Goal: Task Accomplishment & Management: Manage account settings

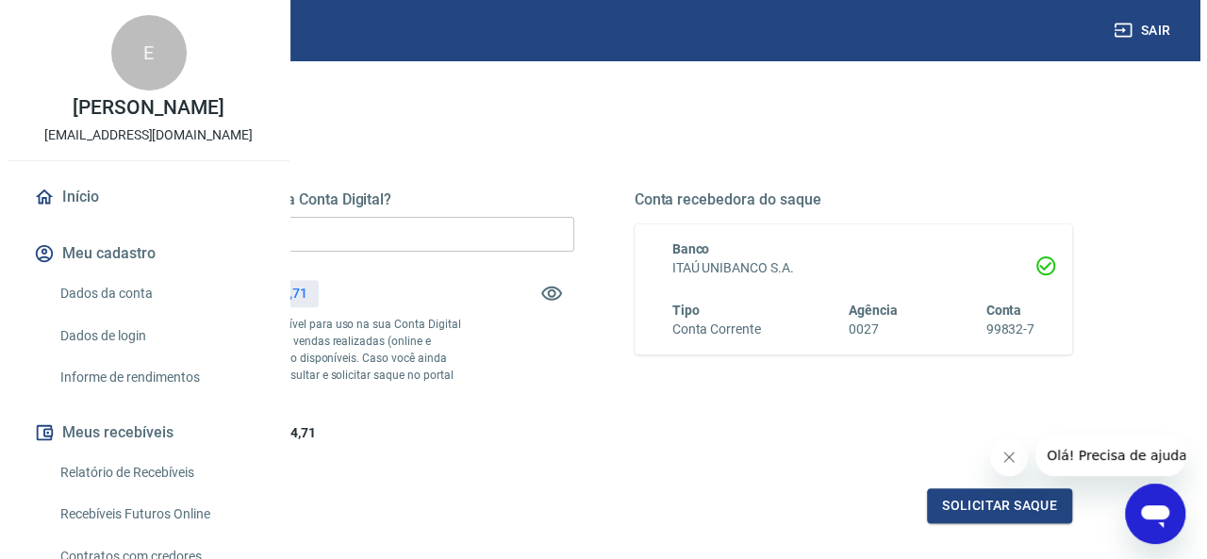
scroll to position [226, 0]
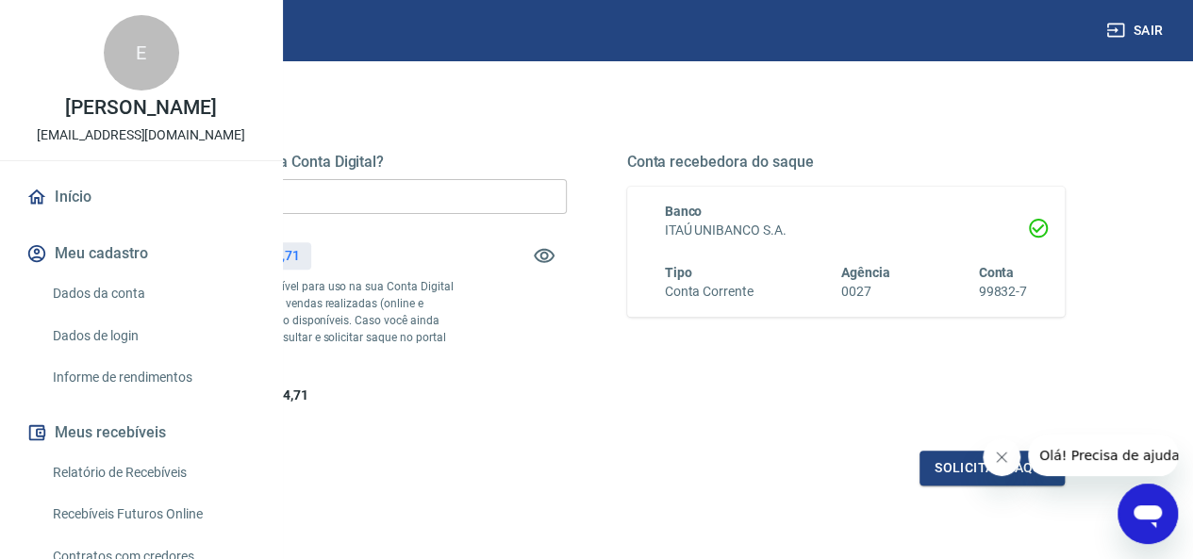
click at [523, 203] on input "R$ 0,00" at bounding box center [347, 196] width 438 height 35
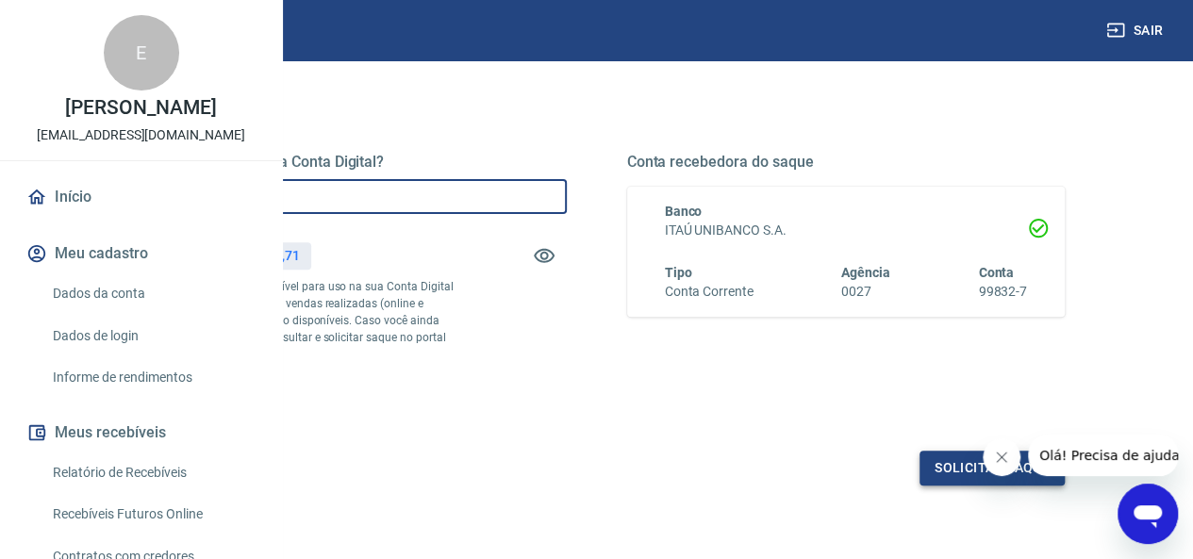
type input "R$ 2.594,71"
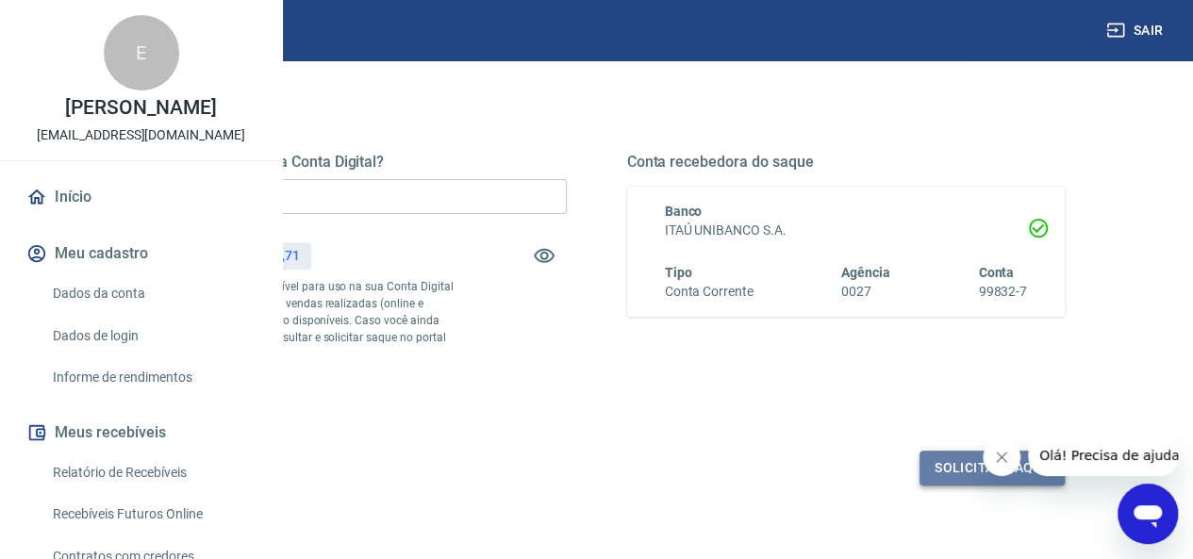
click at [975, 486] on button "Solicitar saque" at bounding box center [991, 468] width 145 height 35
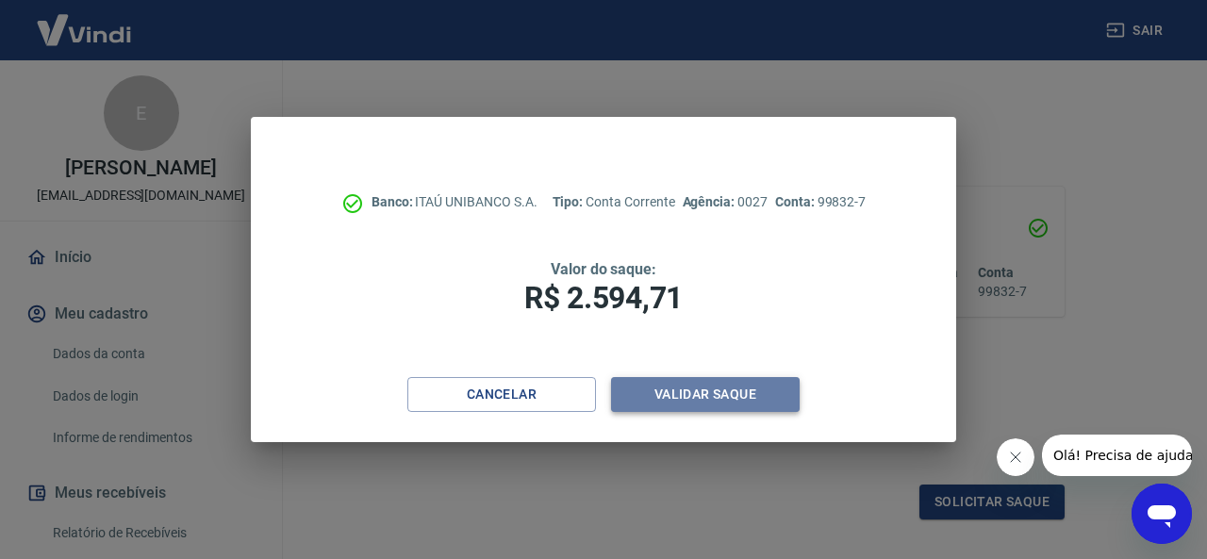
click at [709, 387] on button "Validar saque" at bounding box center [705, 394] width 189 height 35
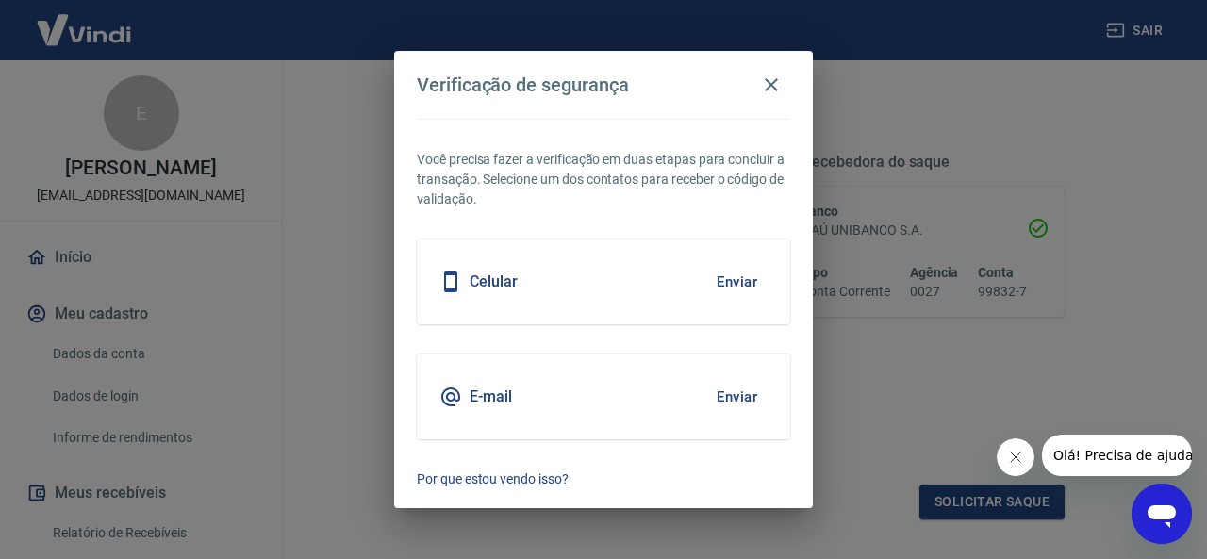
drag, startPoint x: 709, startPoint y: 387, endPoint x: 745, endPoint y: 283, distance: 109.7
click at [745, 283] on div "Você precisa fazer a verificação em duas etapas para concluir a transação. Sele…" at bounding box center [603, 314] width 419 height 390
click at [745, 283] on button "Enviar" at bounding box center [736, 282] width 61 height 40
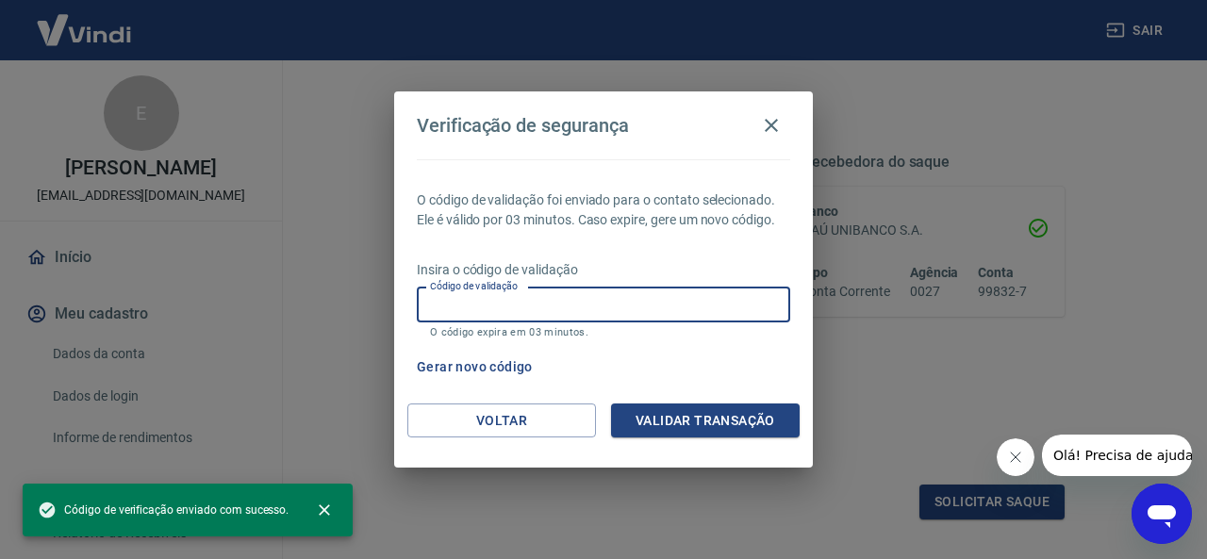
click at [633, 313] on input "Código de validação" at bounding box center [603, 305] width 373 height 35
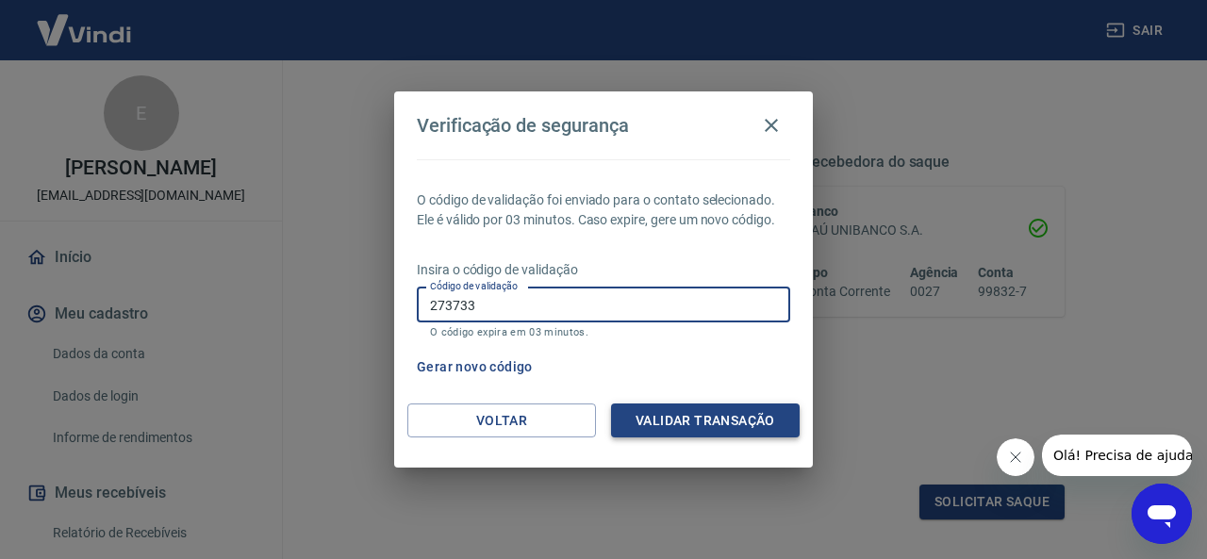
type input "273733"
click at [716, 428] on button "Validar transação" at bounding box center [705, 420] width 189 height 35
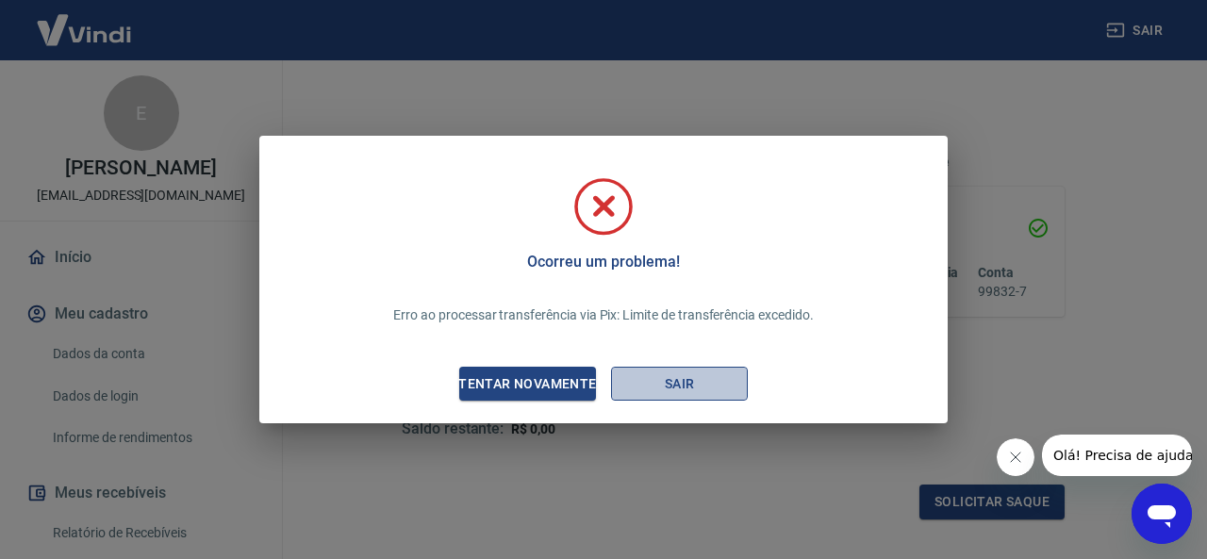
click at [700, 387] on button "Sair" at bounding box center [679, 384] width 137 height 35
